Goal: Task Accomplishment & Management: Use online tool/utility

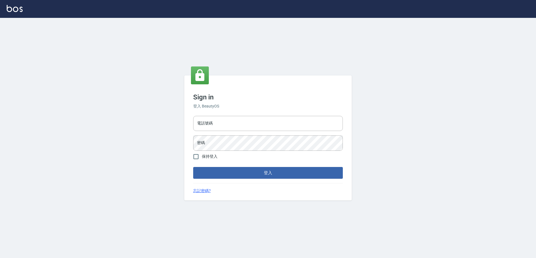
click at [231, 115] on div "電話號碼 電話號碼 密碼 密碼" at bounding box center [268, 133] width 154 height 39
click at [231, 116] on input "電話號碼" at bounding box center [268, 123] width 150 height 15
type input "0923939755"
click at [193, 167] on button "登入" at bounding box center [268, 173] width 150 height 12
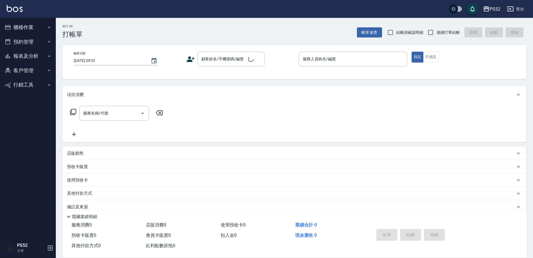
click at [447, 31] on span "連續打單結帳" at bounding box center [448, 33] width 23 height 6
click at [437, 31] on input "連續打單結帳" at bounding box center [431, 33] width 12 height 12
checkbox input "true"
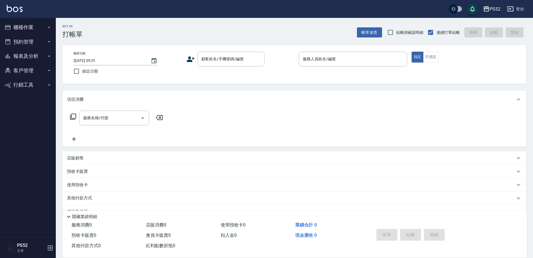
click at [36, 29] on button "櫃檯作業" at bounding box center [27, 27] width 51 height 15
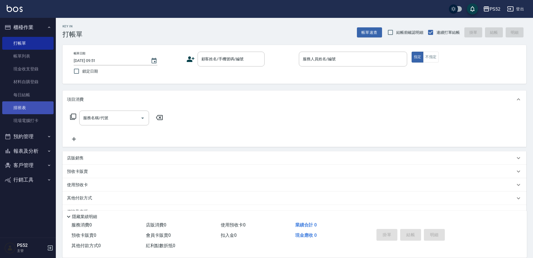
click at [35, 112] on link "排班表" at bounding box center [27, 107] width 51 height 13
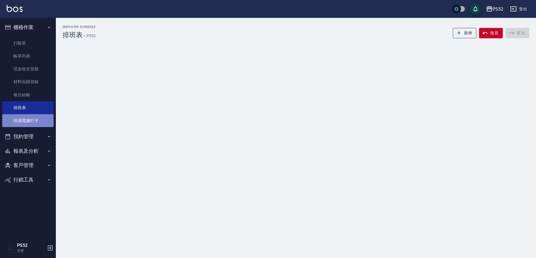
click at [35, 118] on link "現場電腦打卡" at bounding box center [27, 120] width 51 height 13
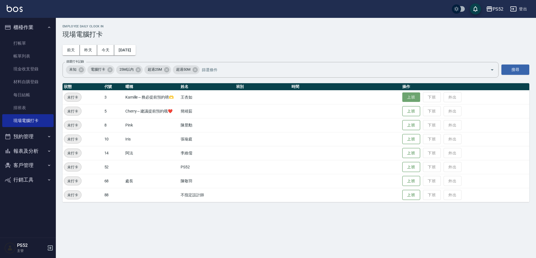
click at [406, 95] on button "上班" at bounding box center [411, 97] width 18 height 10
click at [413, 137] on button "上班" at bounding box center [411, 139] width 18 height 10
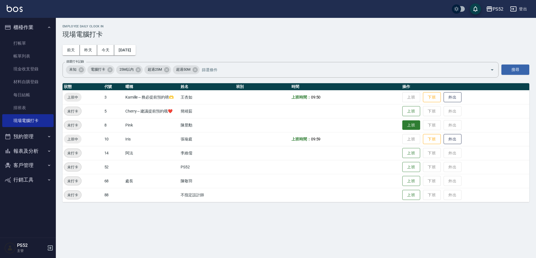
click at [408, 125] on button "上班" at bounding box center [411, 125] width 18 height 10
click at [28, 142] on button "預約管理" at bounding box center [27, 136] width 51 height 15
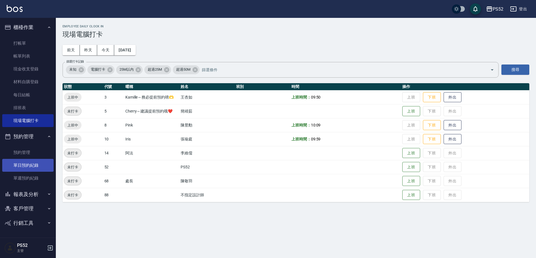
click at [36, 165] on link "單日預約紀錄" at bounding box center [27, 165] width 51 height 13
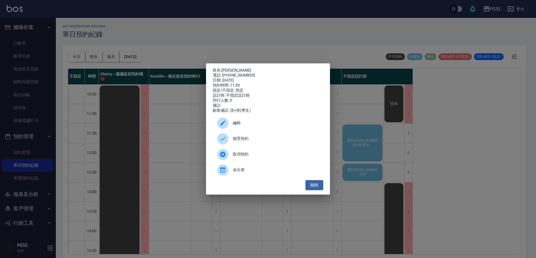
click at [288, 144] on div "接受預約" at bounding box center [268, 139] width 111 height 16
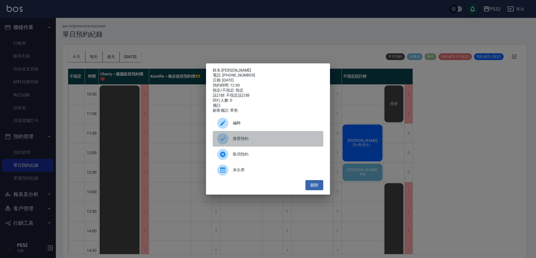
click at [275, 142] on span "接受預約" at bounding box center [276, 139] width 86 height 6
